Goal: Ask a question: Seek information or help from site administrators or community

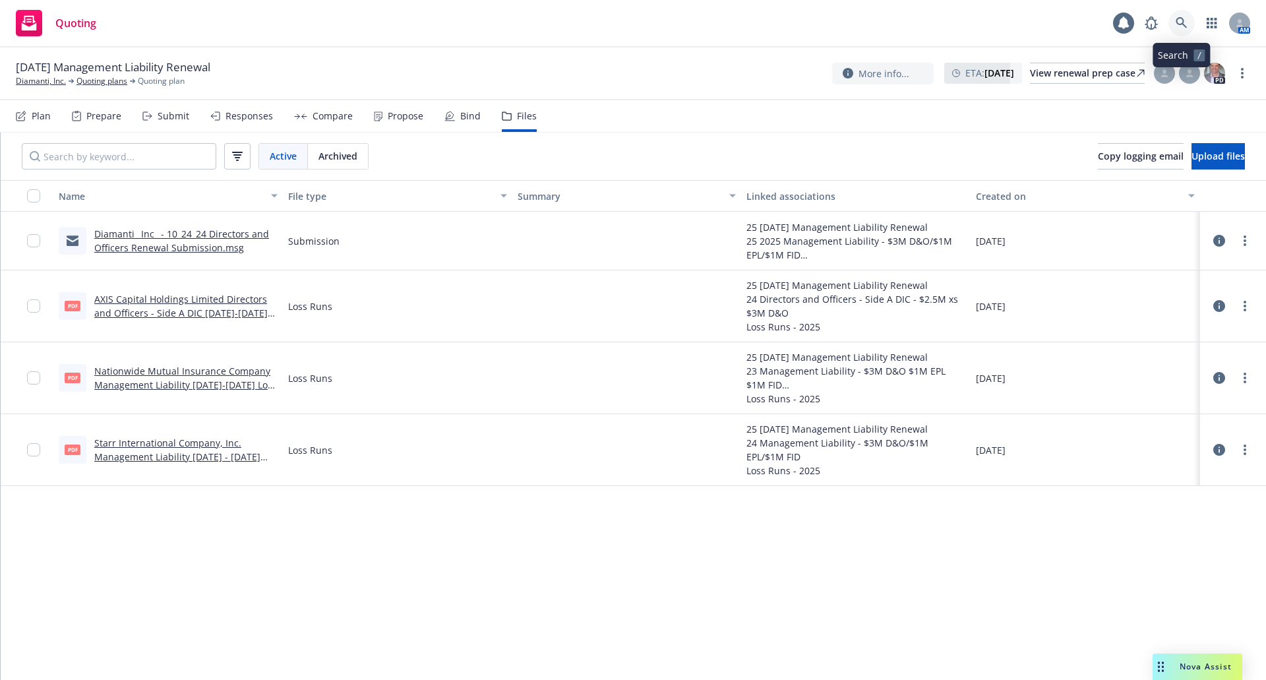
click at [1181, 23] on icon at bounding box center [1181, 23] width 12 height 12
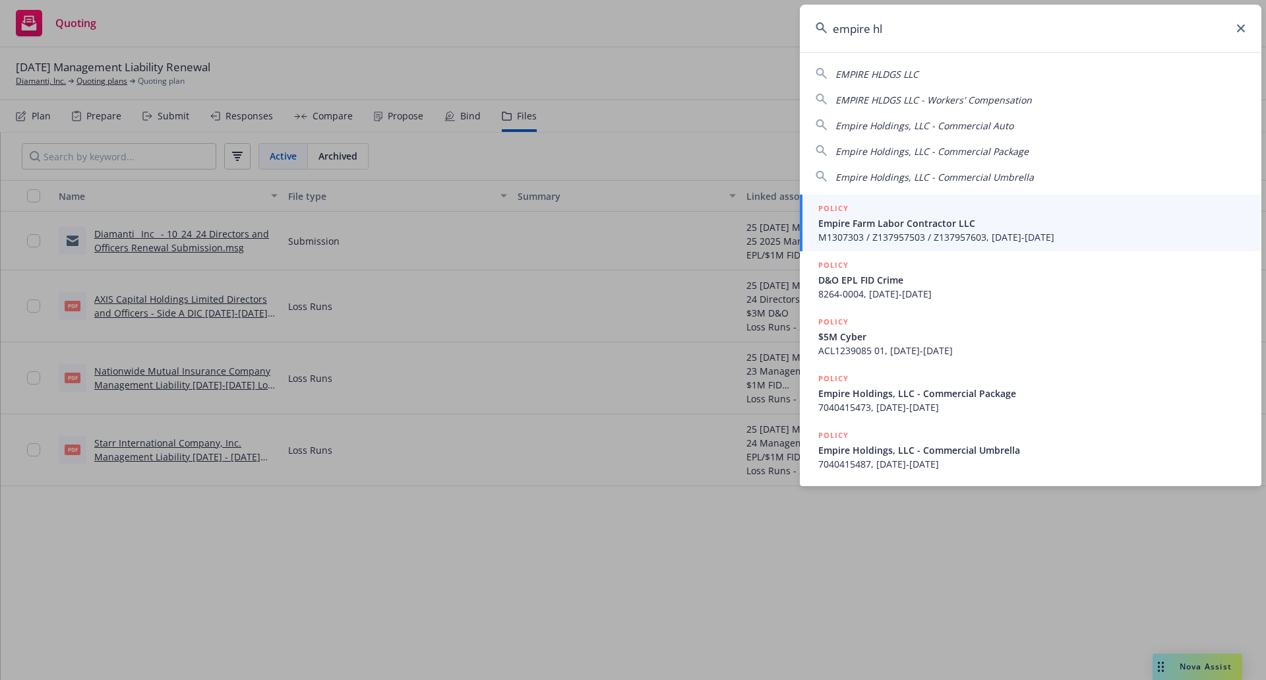
type input "empire hld"
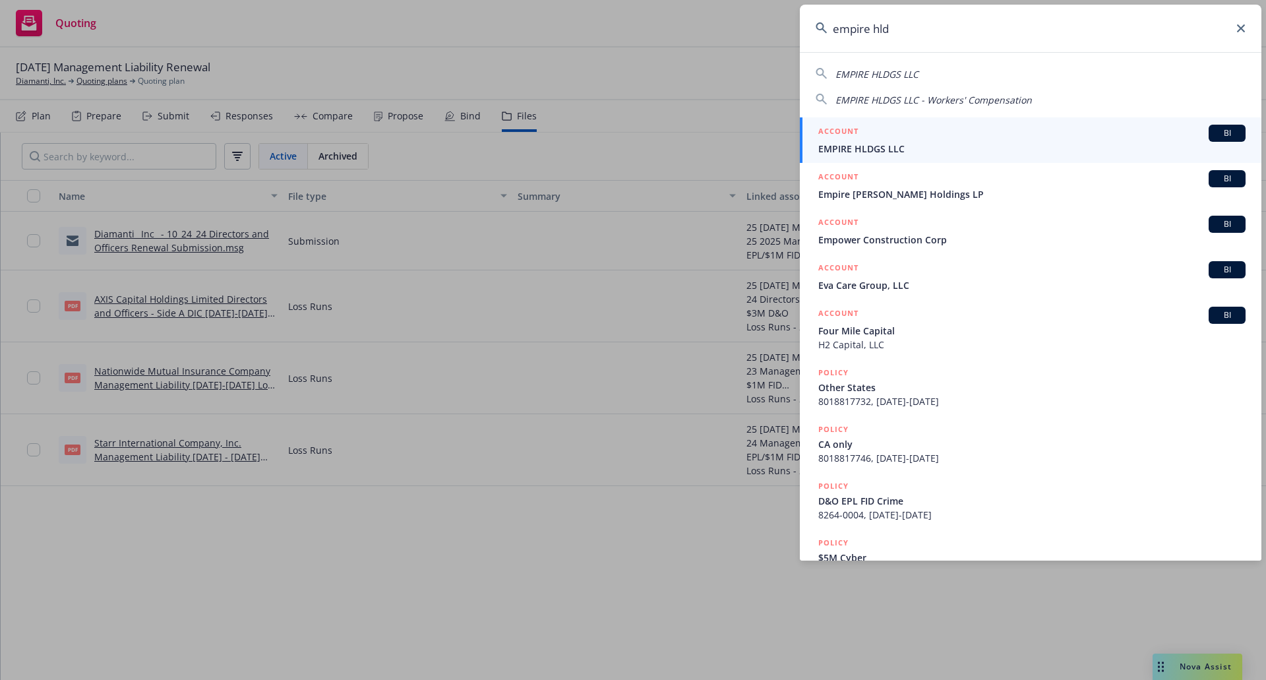
click at [903, 134] on div "ACCOUNT BI" at bounding box center [1031, 133] width 427 height 17
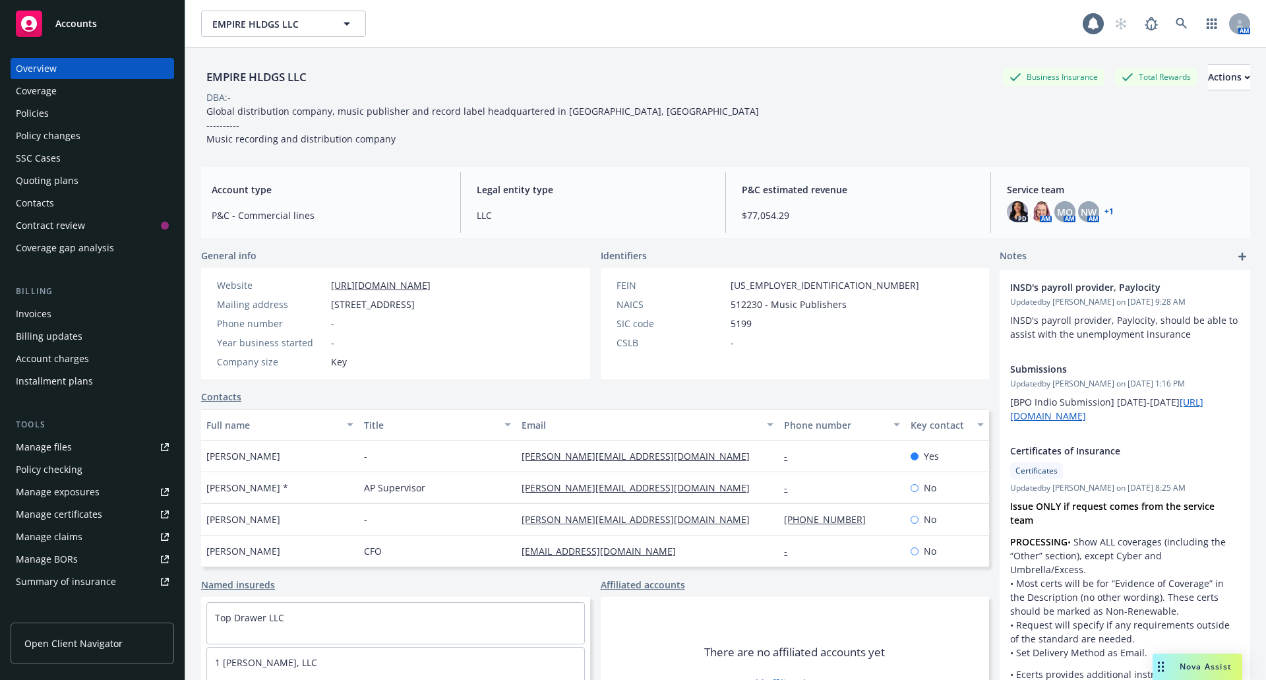
click at [1175, 670] on div "Nova Assist" at bounding box center [1205, 665] width 73 height 11
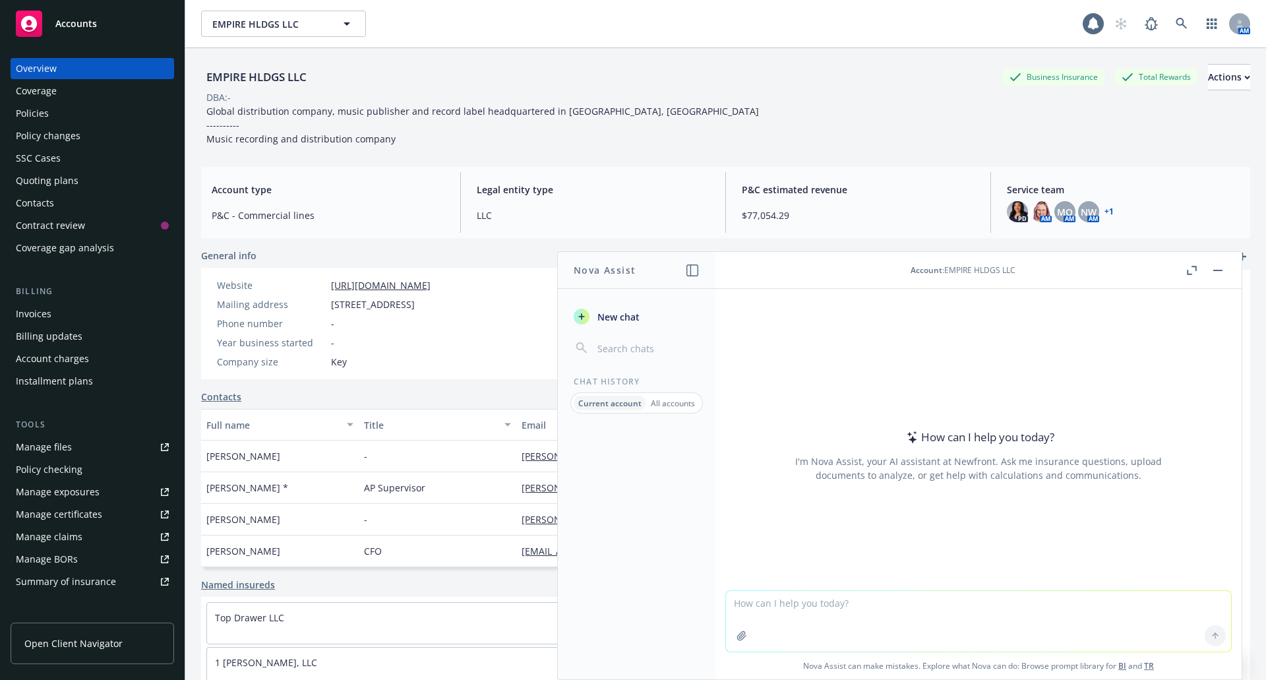
click at [1130, 628] on textarea at bounding box center [978, 621] width 505 height 61
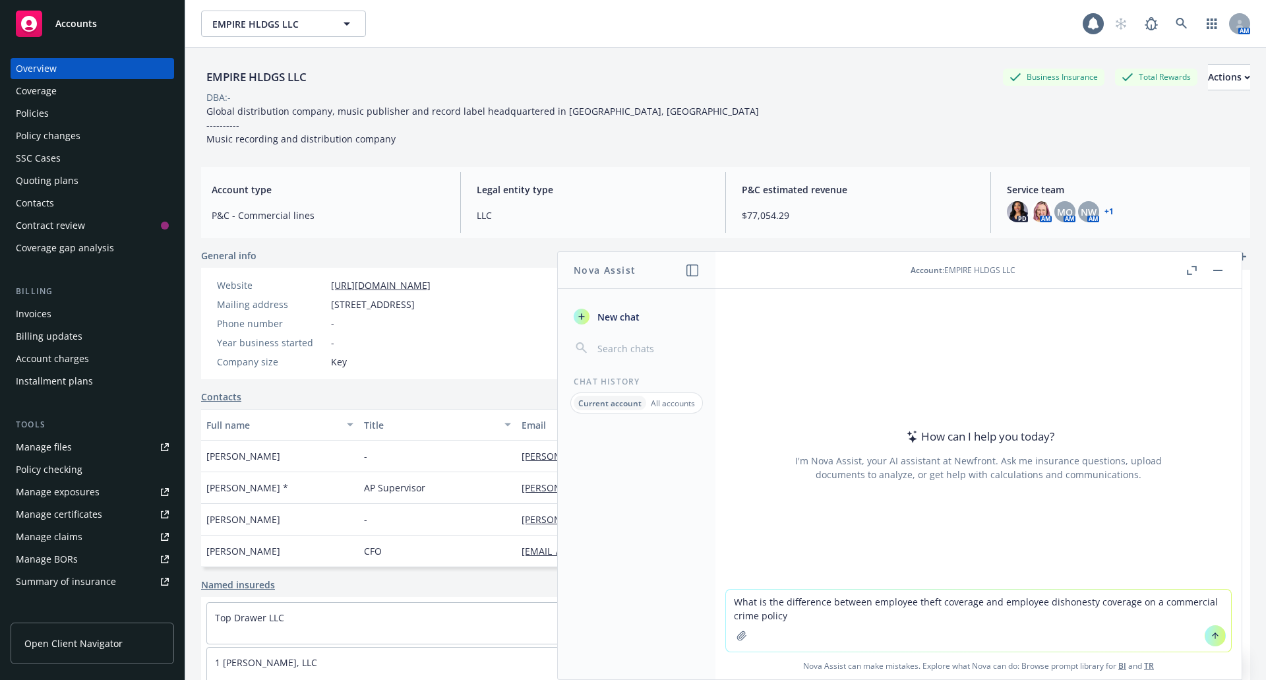
type textarea "What is the difference between employee theft coverage and employee dishonesty …"
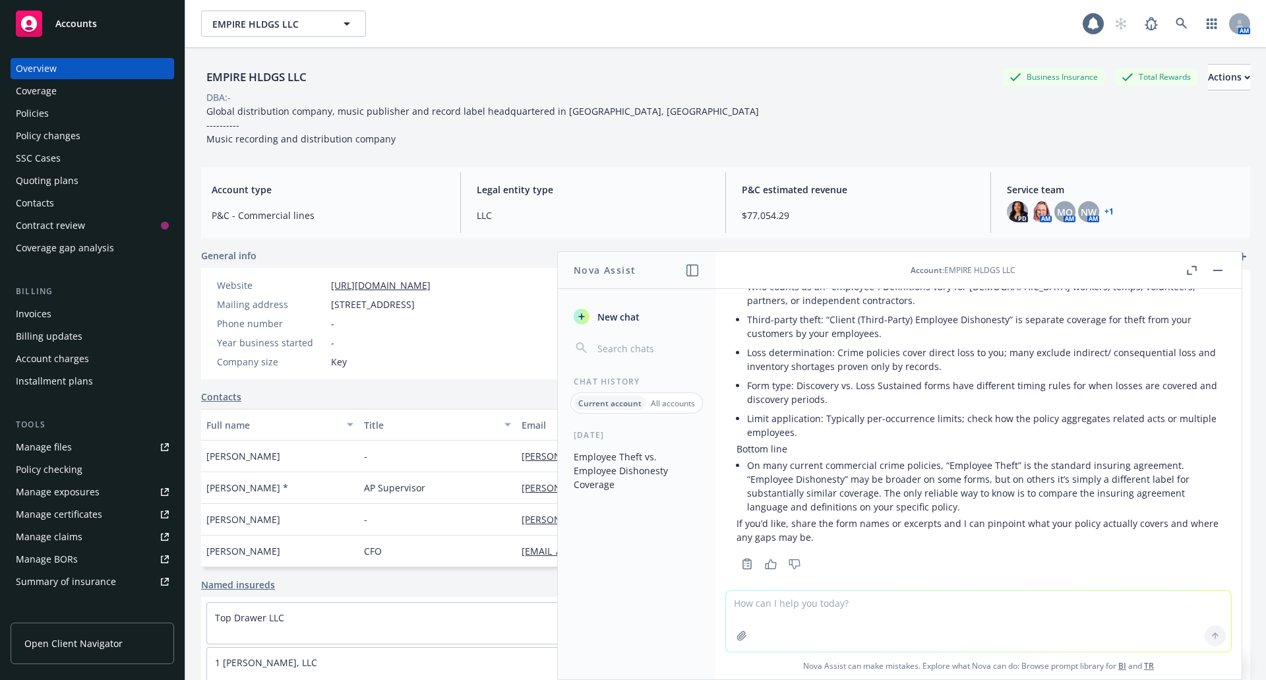
scroll to position [453, 0]
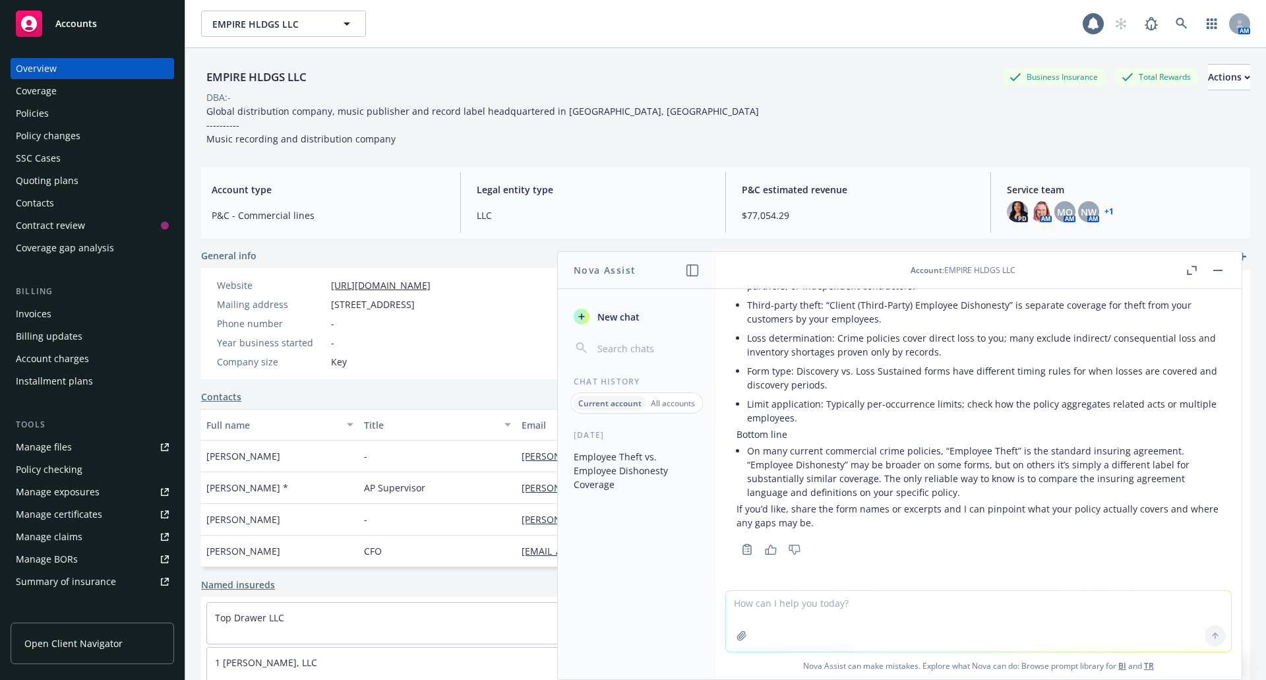
click at [620, 316] on span "New chat" at bounding box center [617, 317] width 45 height 14
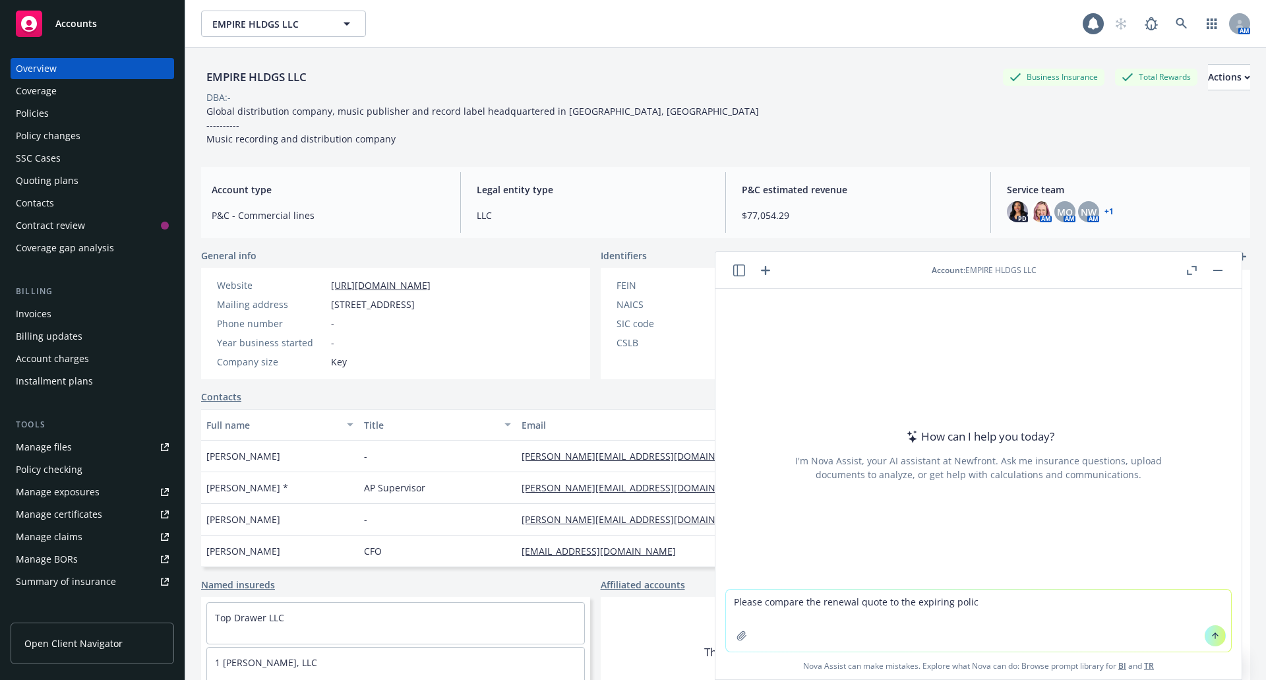
type textarea "Please compare the renewal quote to the expiring policy"
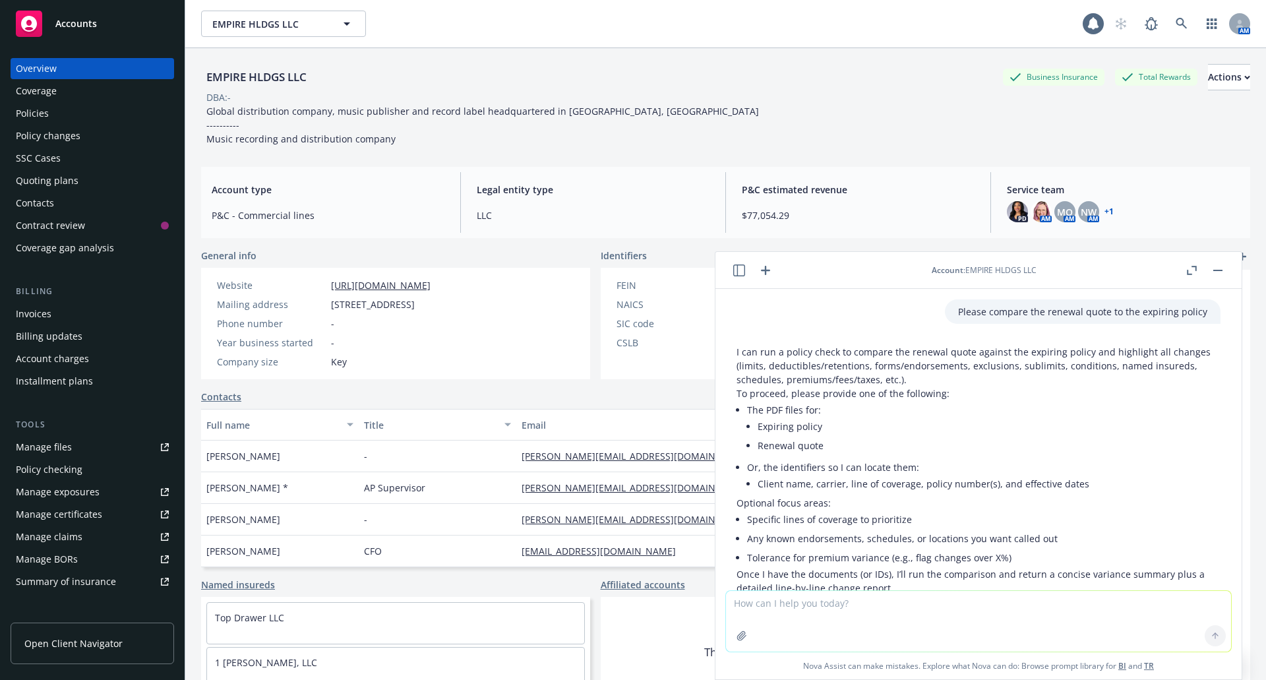
scroll to position [65, 0]
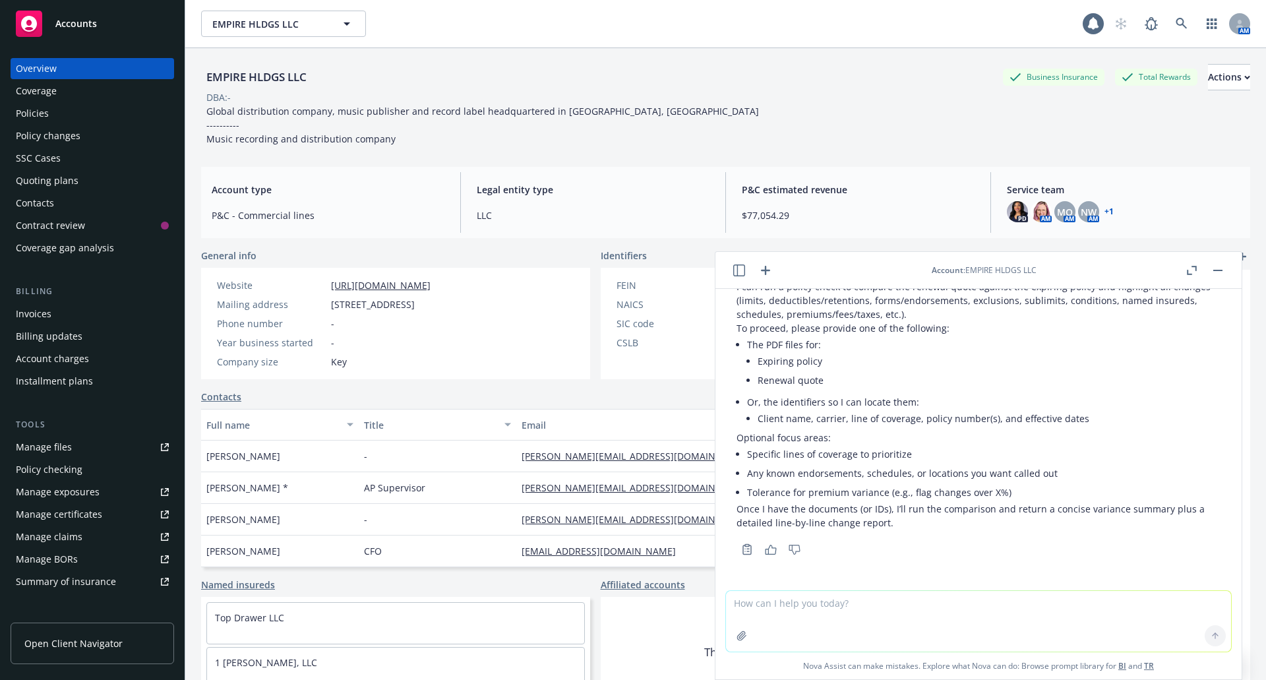
click at [71, 119] on div "Policies" at bounding box center [92, 113] width 153 height 21
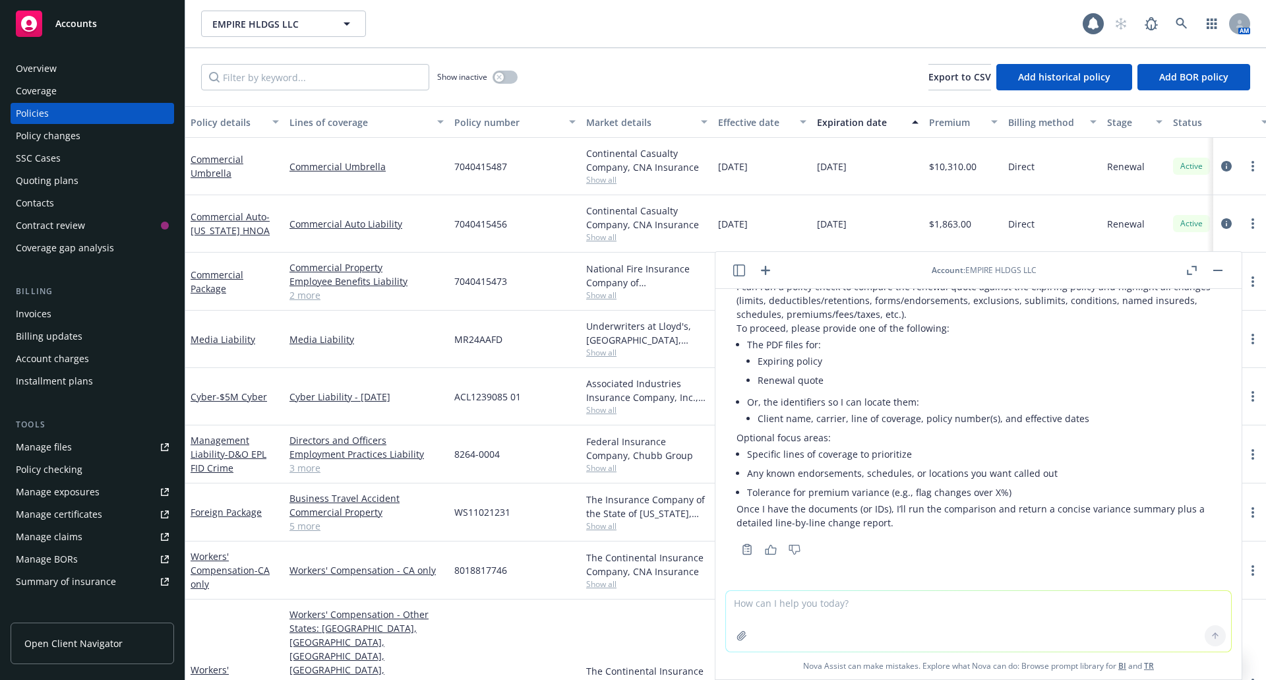
click at [813, 610] on textarea at bounding box center [978, 621] width 505 height 61
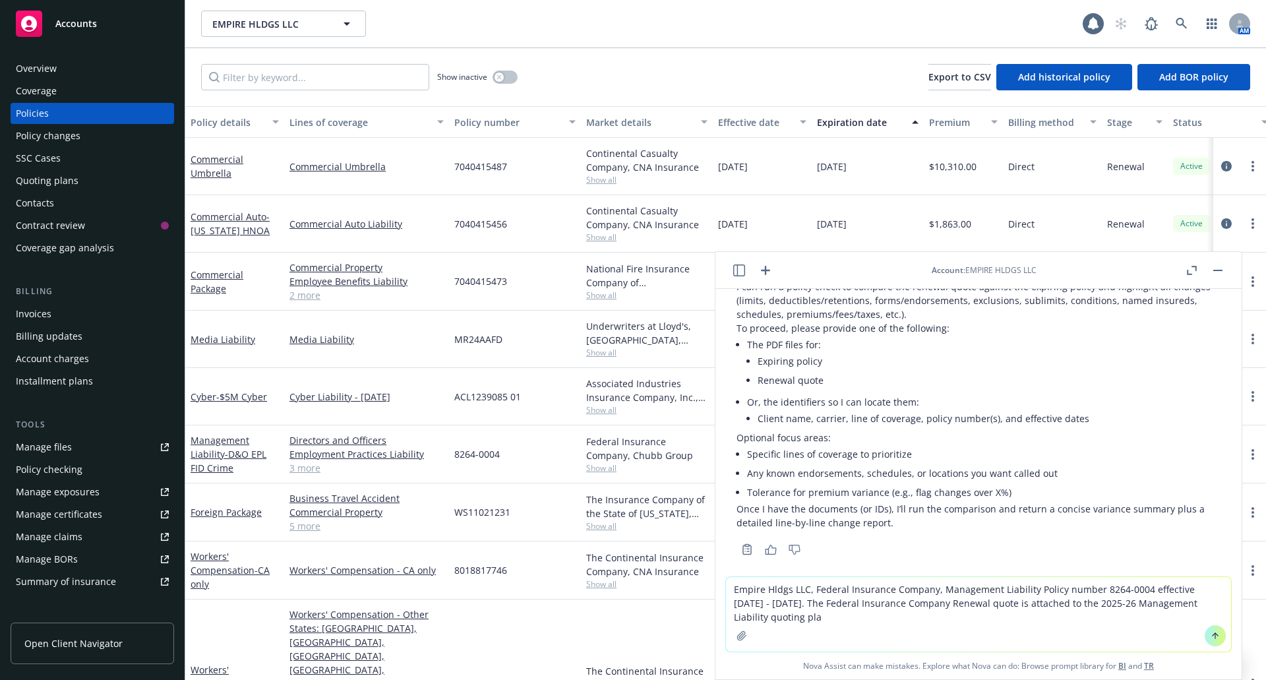
type textarea "Empire Hldgs LLC, Federal Insurance Company, Management Liability Policy number…"
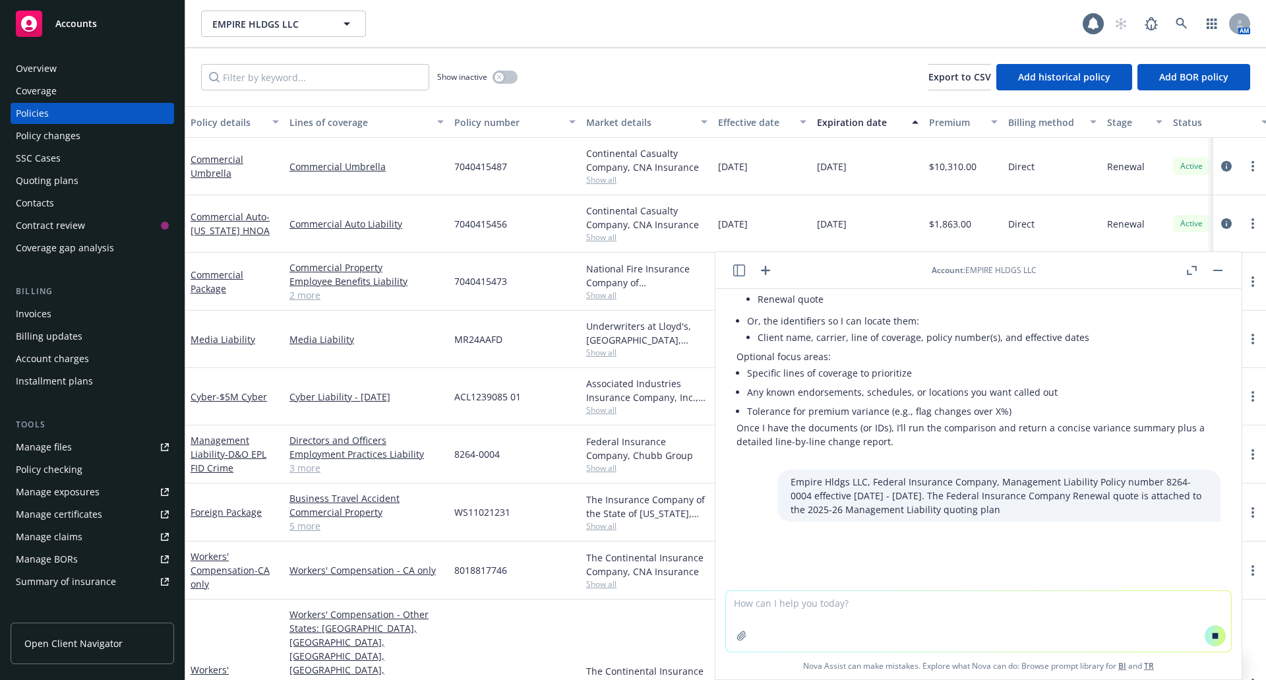
scroll to position [154, 0]
